Goal: Transaction & Acquisition: Purchase product/service

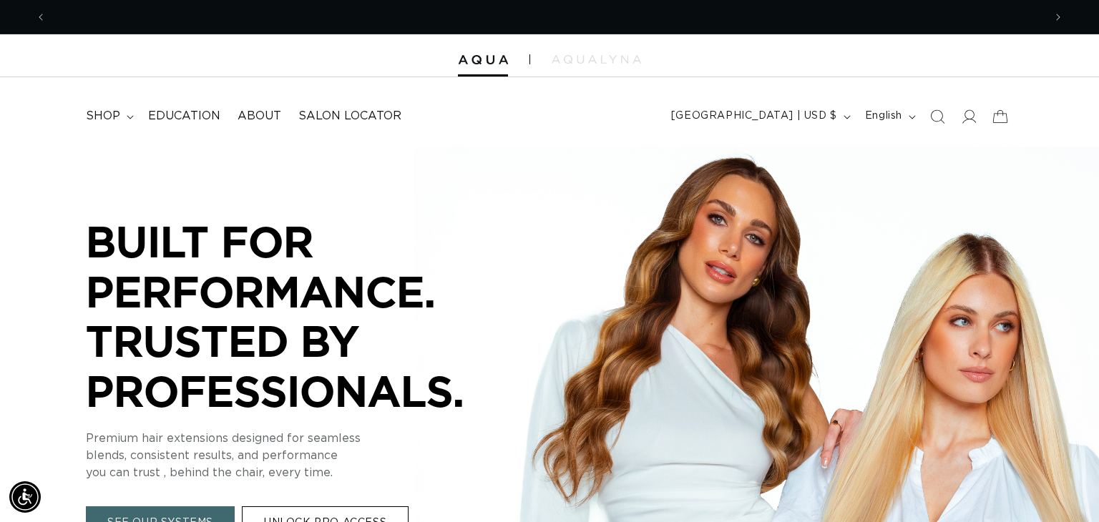
scroll to position [0, 997]
click at [932, 122] on icon "Search" at bounding box center [936, 116] width 15 height 15
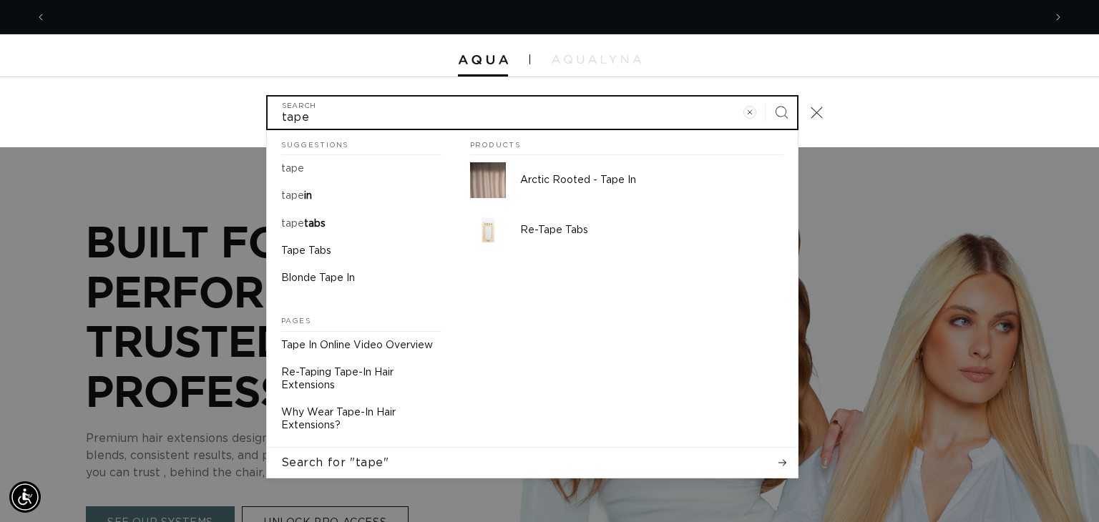
scroll to position [0, 0]
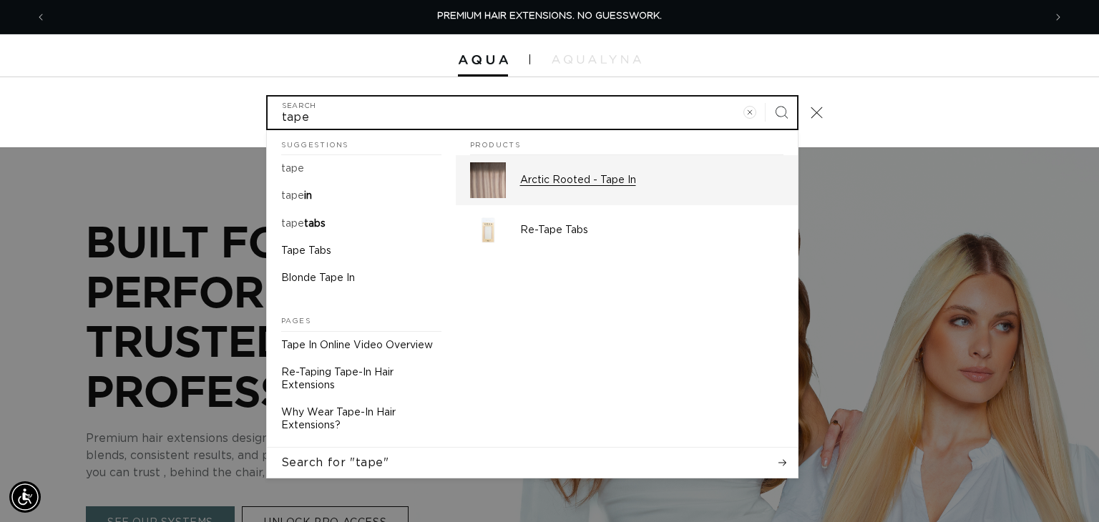
type input "tape"
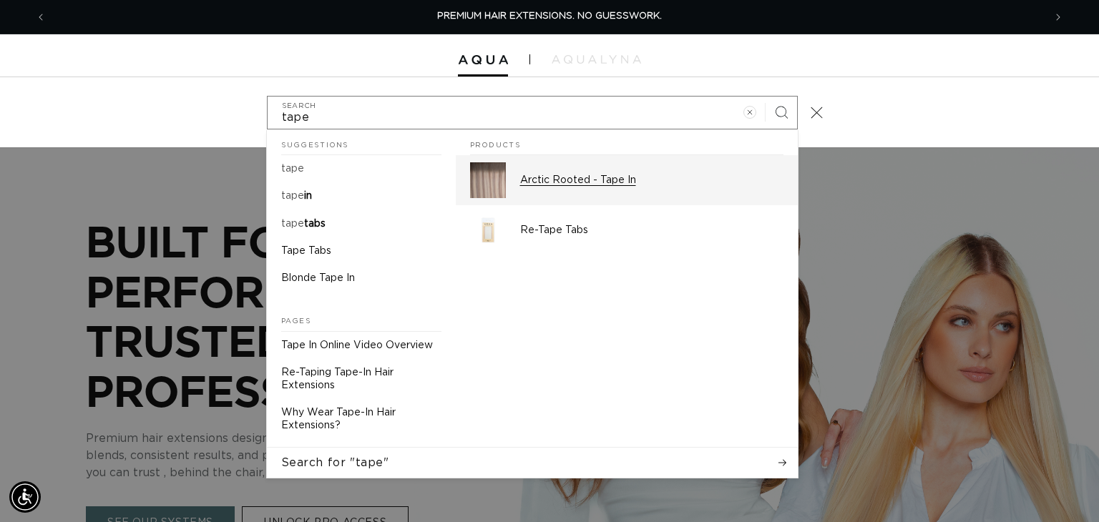
click at [650, 161] on link "Arctic Rooted - Tape In" at bounding box center [627, 180] width 342 height 50
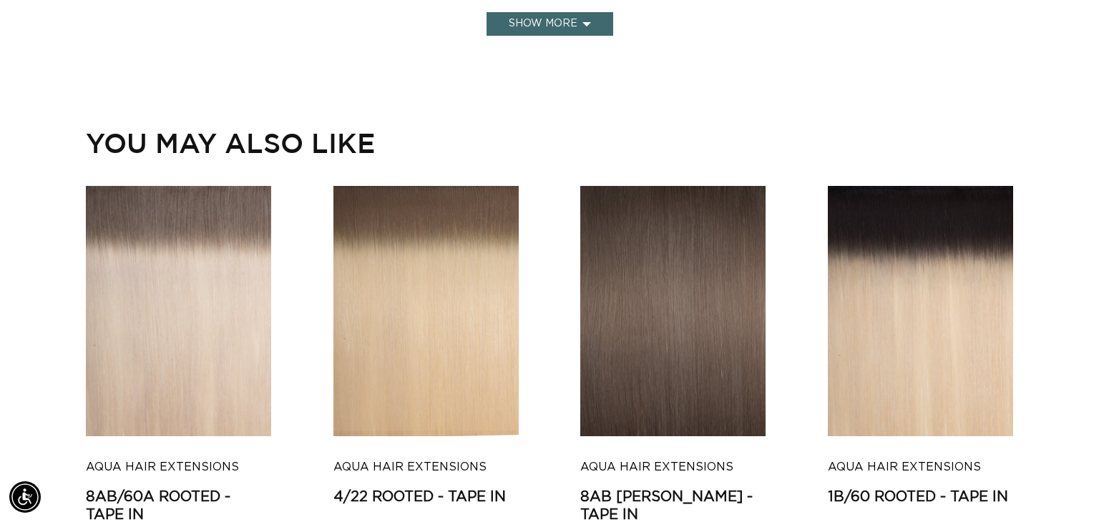
scroll to position [0, 1994]
click at [584, 31] on button "Show more" at bounding box center [549, 24] width 127 height 24
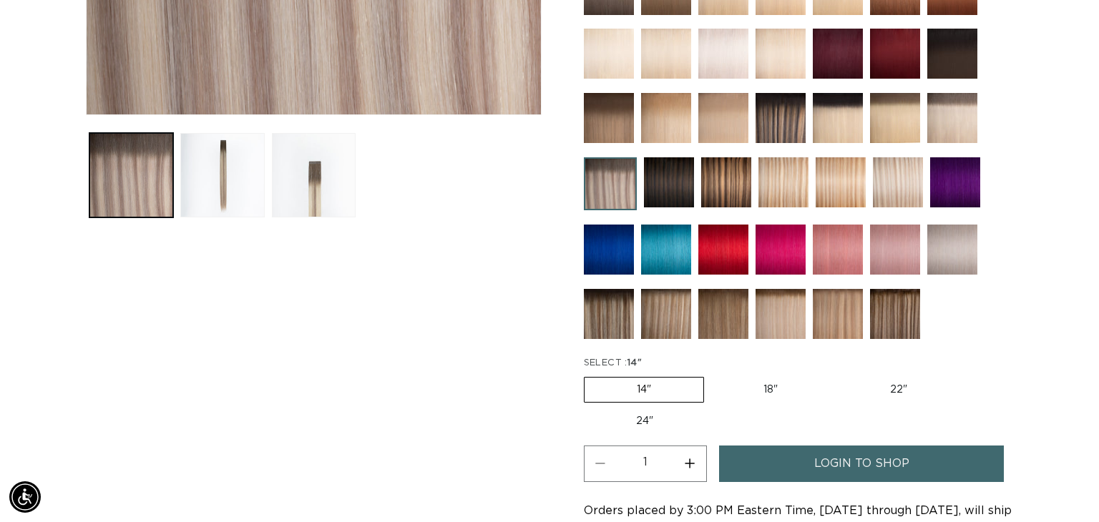
scroll to position [0, 0]
click at [972, 64] on img at bounding box center [952, 54] width 50 height 50
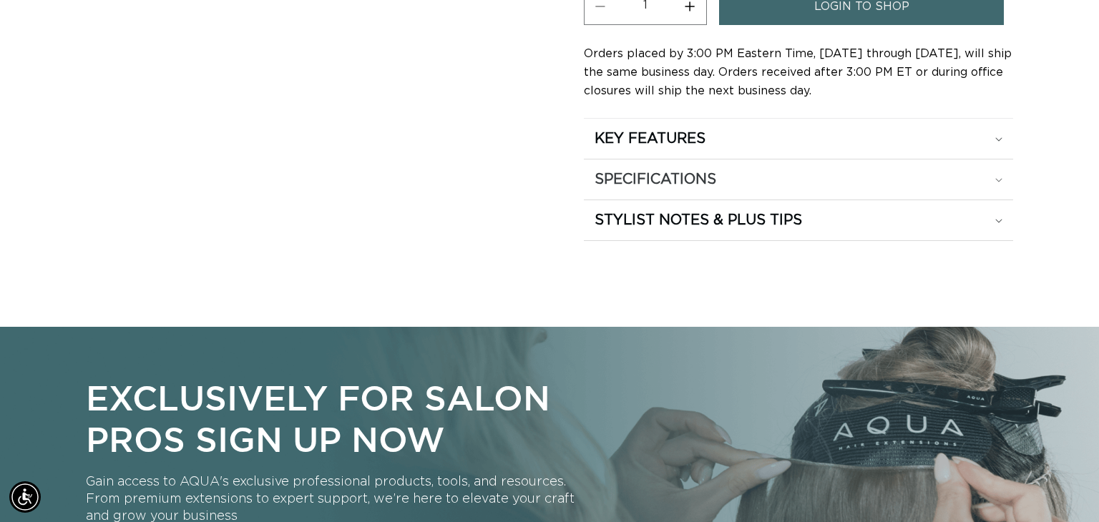
scroll to position [0, 997]
click at [662, 153] on summary "KEY FEATURES" at bounding box center [798, 139] width 429 height 40
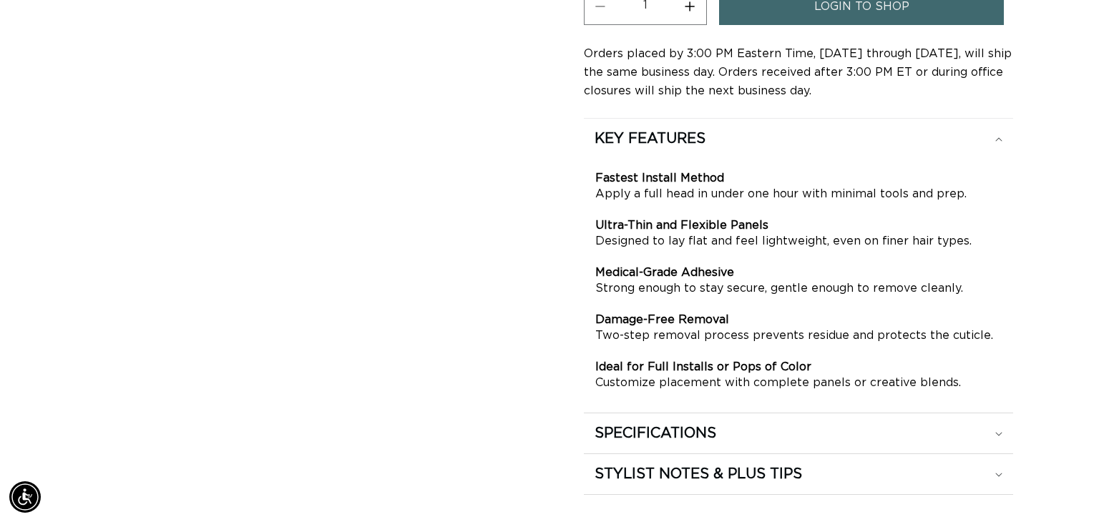
scroll to position [0, 1994]
click at [657, 148] on h2 "SPECIFICATIONS" at bounding box center [649, 138] width 111 height 19
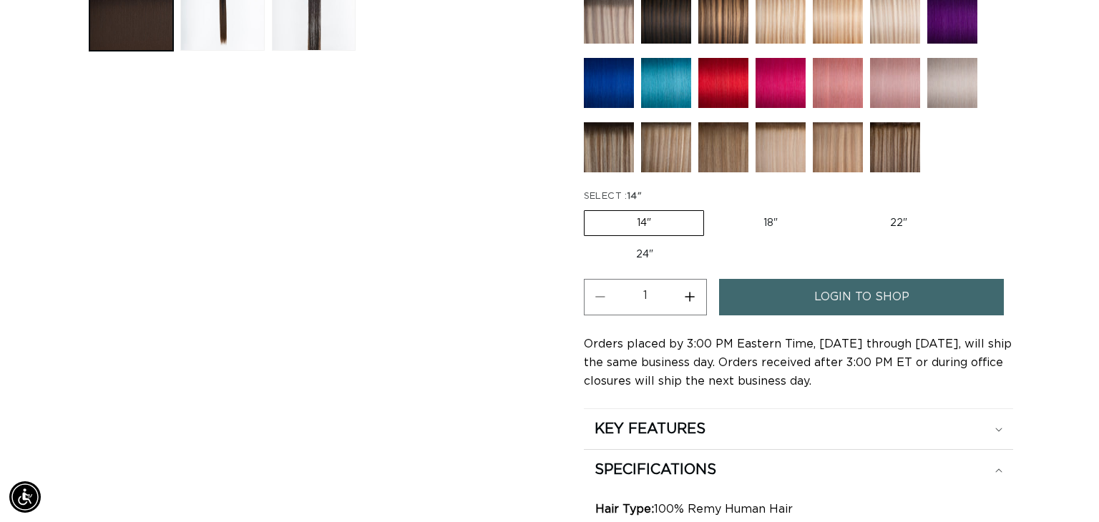
scroll to position [644, 0]
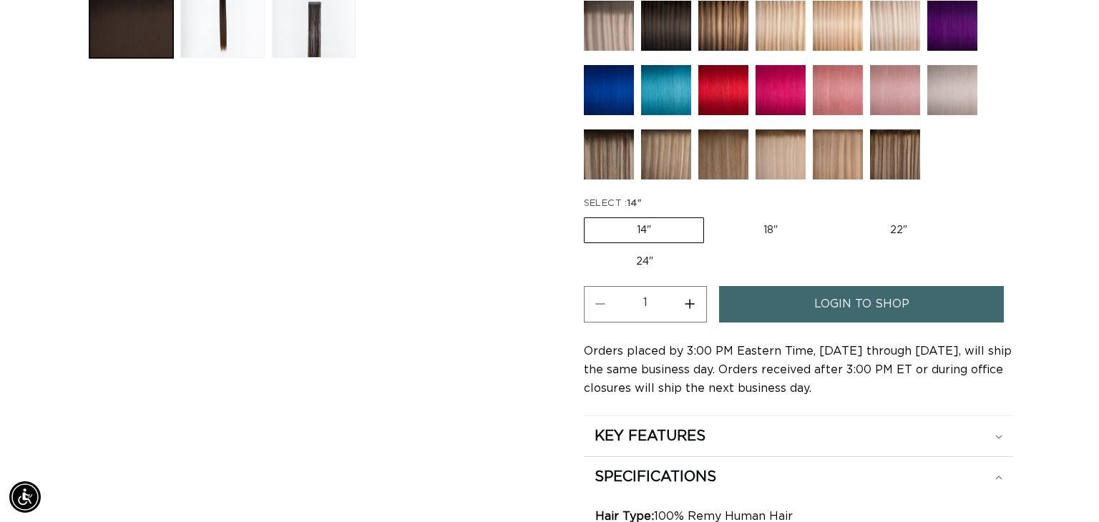
click at [777, 226] on label "18" Variant sold out or unavailable" at bounding box center [770, 230] width 119 height 24
click at [712, 215] on input "18" Variant sold out or unavailable" at bounding box center [711, 215] width 1 height 1
radio input "true"
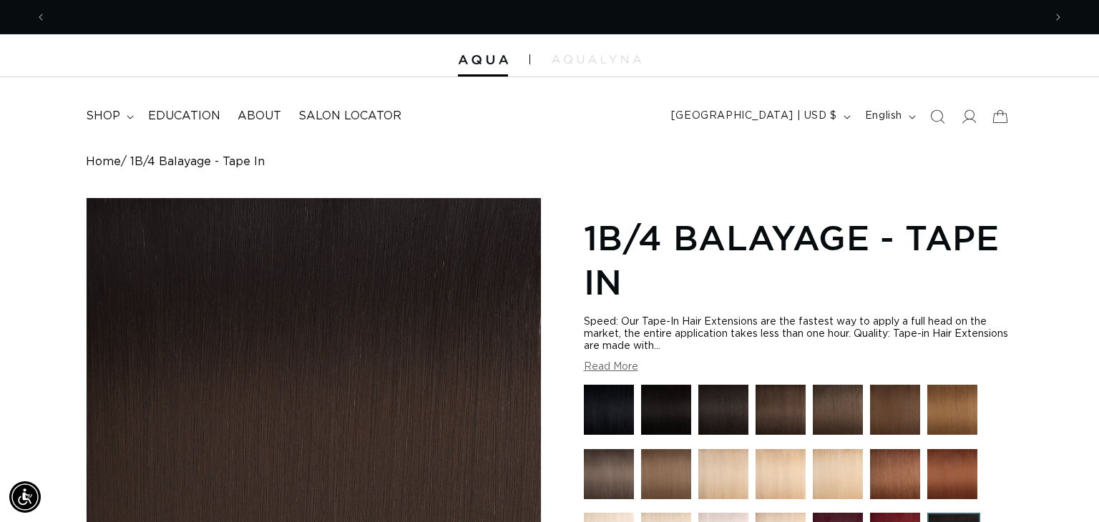
scroll to position [0, 997]
